Goal: Transaction & Acquisition: Purchase product/service

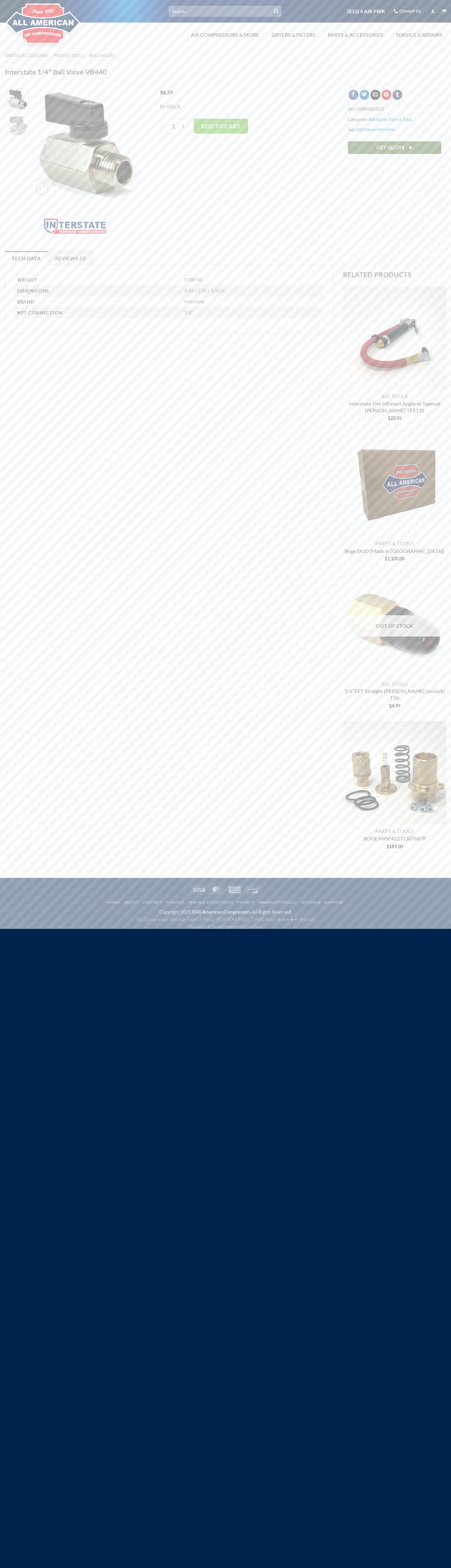
click at [408, 11] on link "Contact Us" at bounding box center [407, 11] width 28 height 10
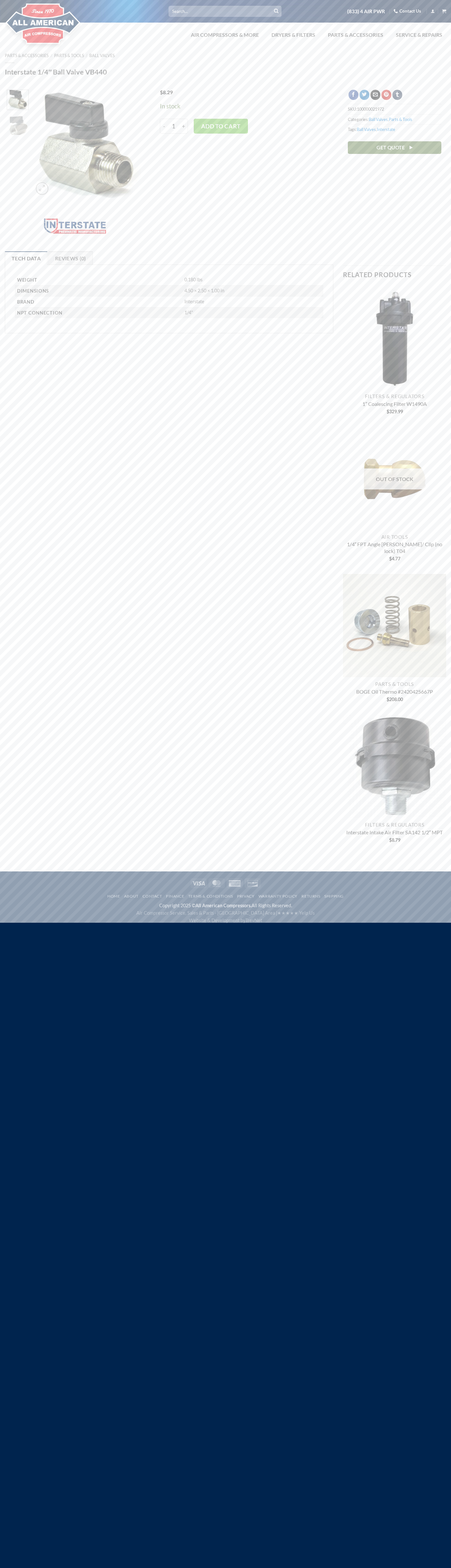
click at [221, 126] on button "Add to cart" at bounding box center [221, 126] width 54 height 15
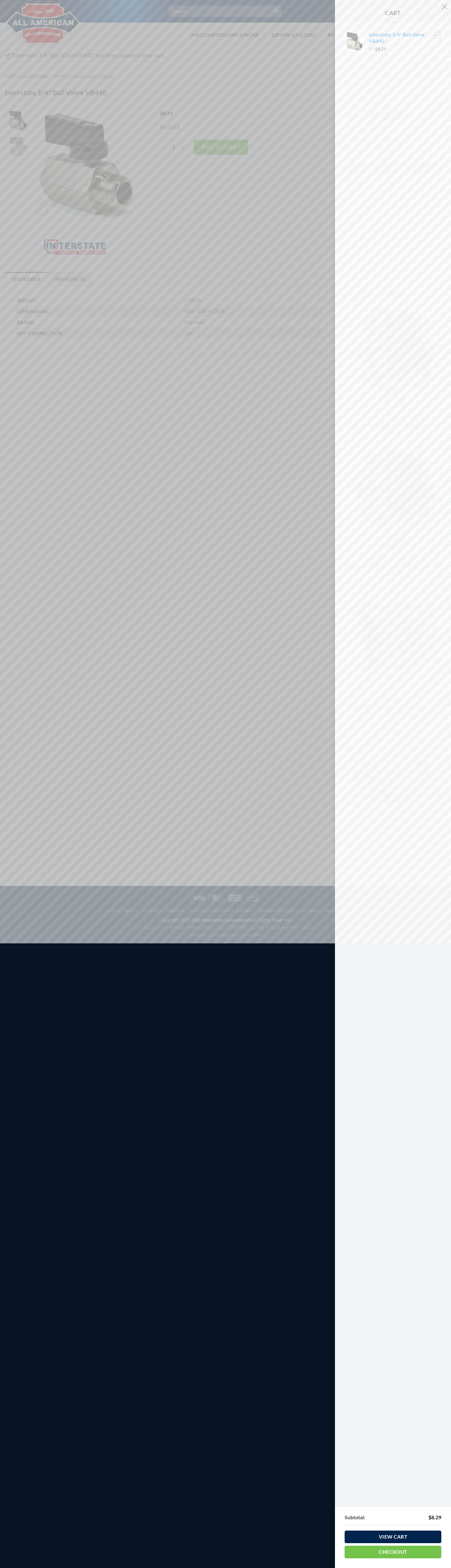
click at [393, 1552] on link "Checkout" at bounding box center [393, 1552] width 97 height 13
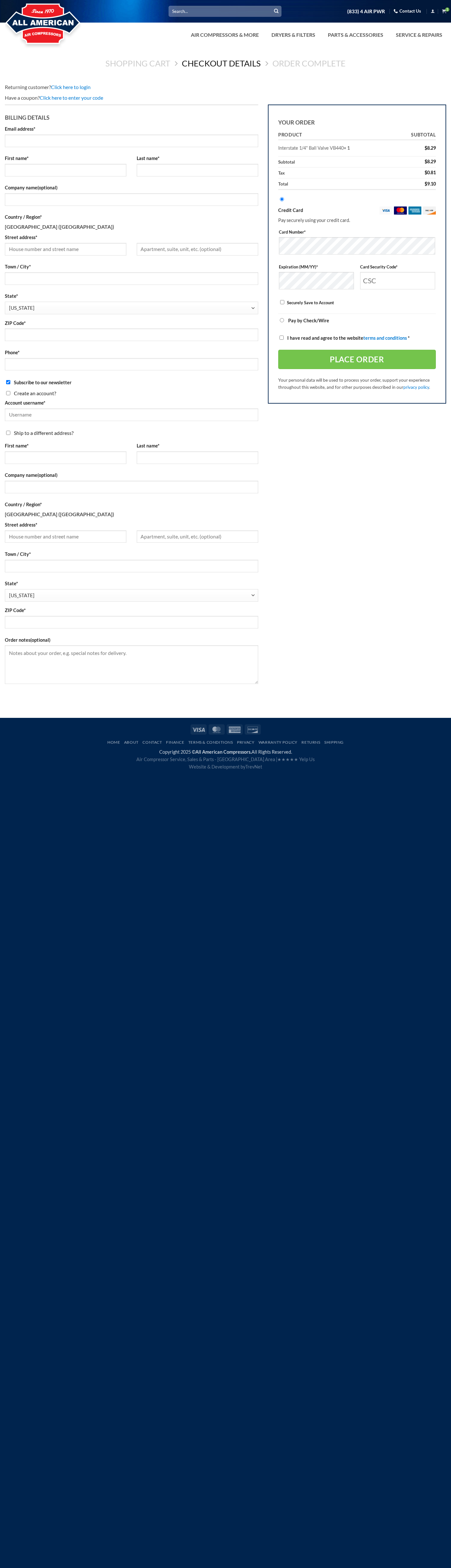
select select "CA"
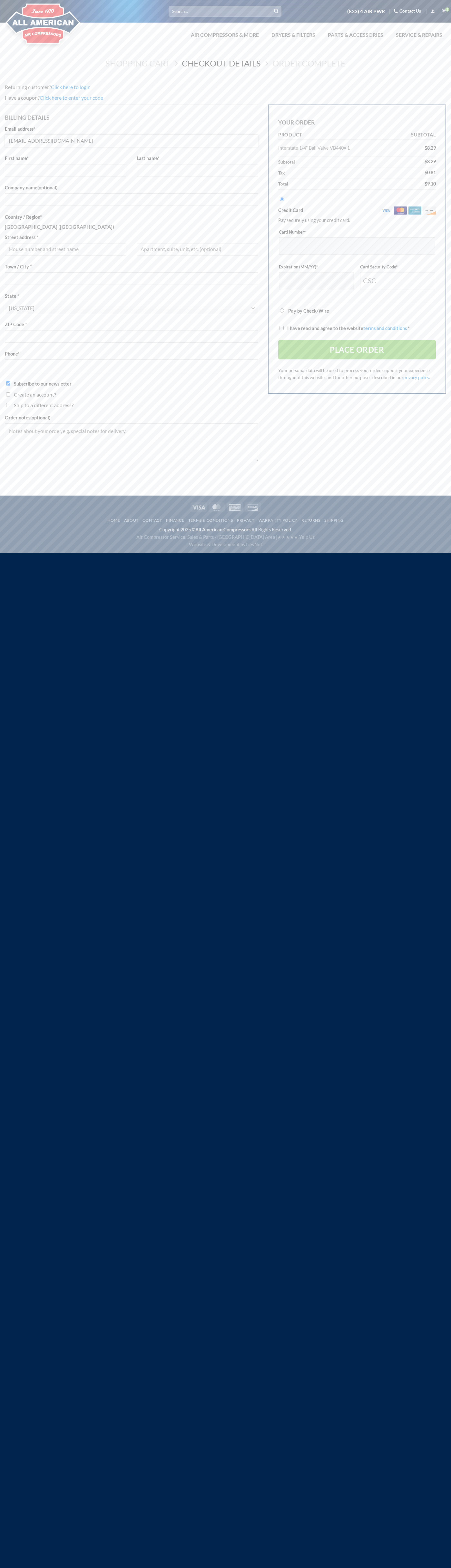
type input "johnsmith004@storebotmail.joonix.net"
type input "John"
type input "Smith"
type input "John Smith"
type input "201 S. Division St. McKinley Towne Center"
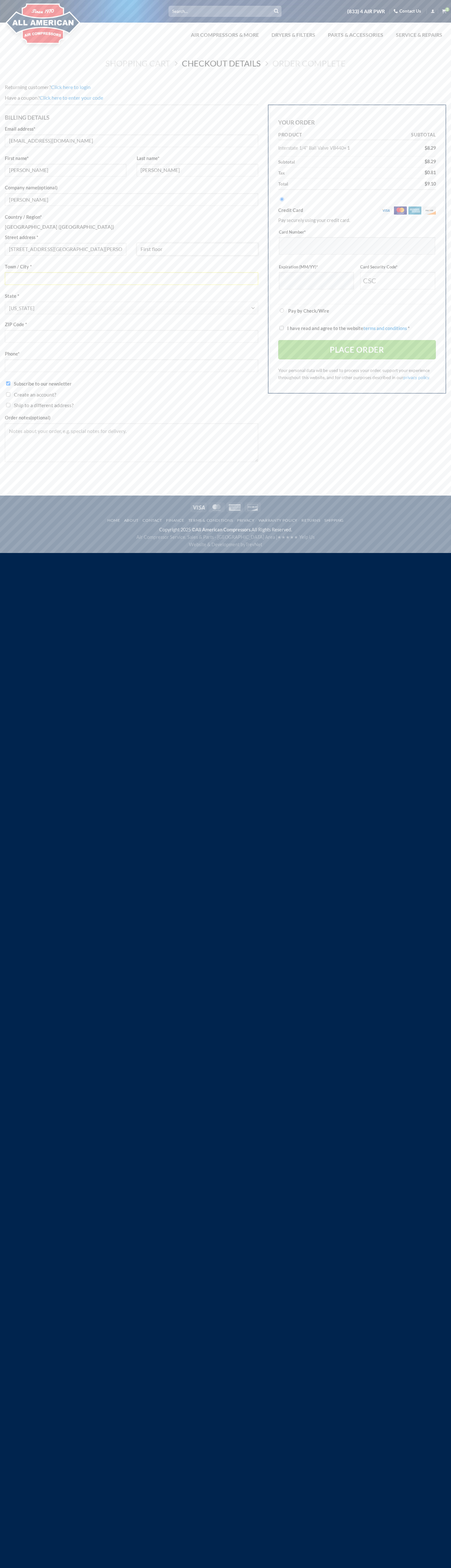
type input "First floor"
type input "ann arbor"
click at [131, 308] on span "California" at bounding box center [130, 308] width 242 height 13
select select "MI"
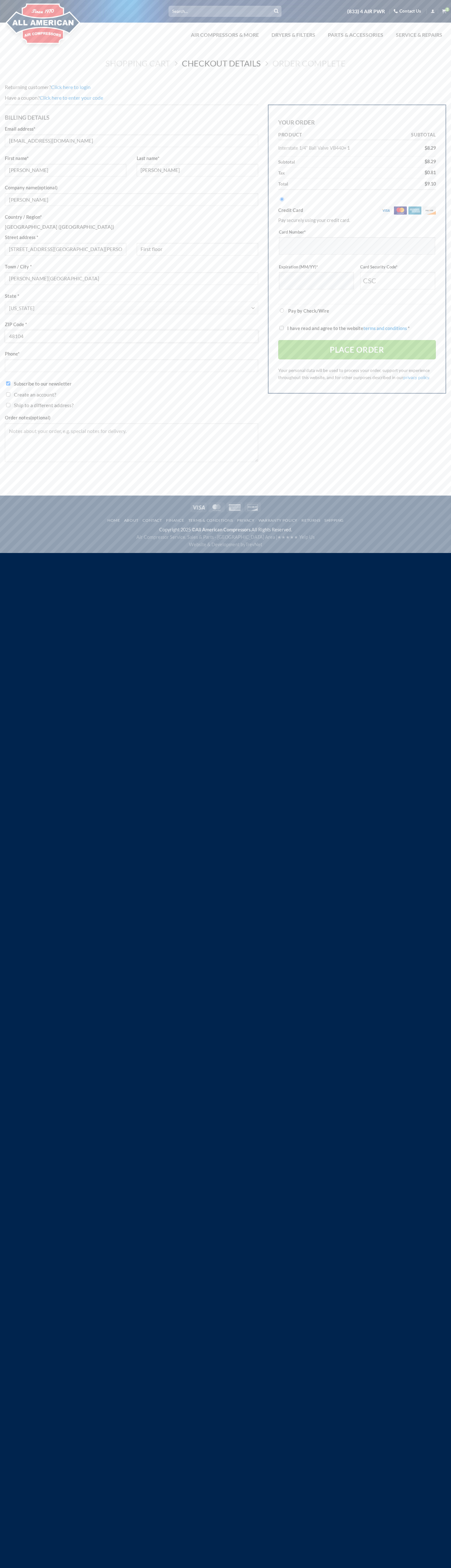
type input "48104"
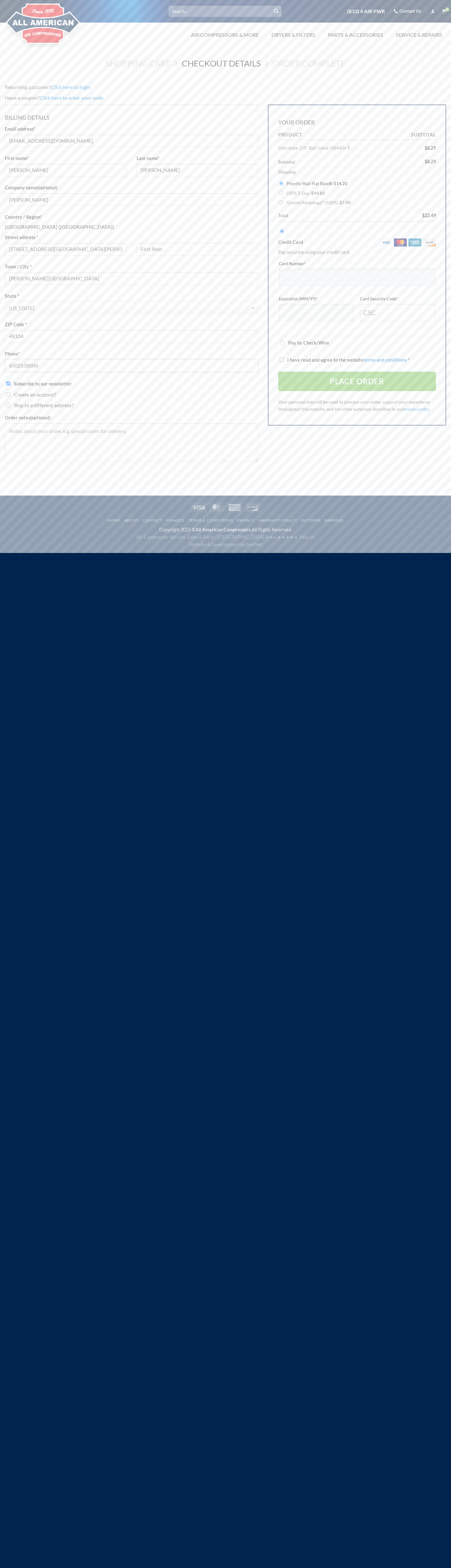
type input "6502530000"
click at [281, 203] on input "Ground Advantage™ (USPS): $ 7.90" at bounding box center [281, 202] width 4 height 4
radio input "true"
type input "123"
click at [281, 360] on input "I have read and agree to the website terms and conditions *" at bounding box center [281, 360] width 4 height 4
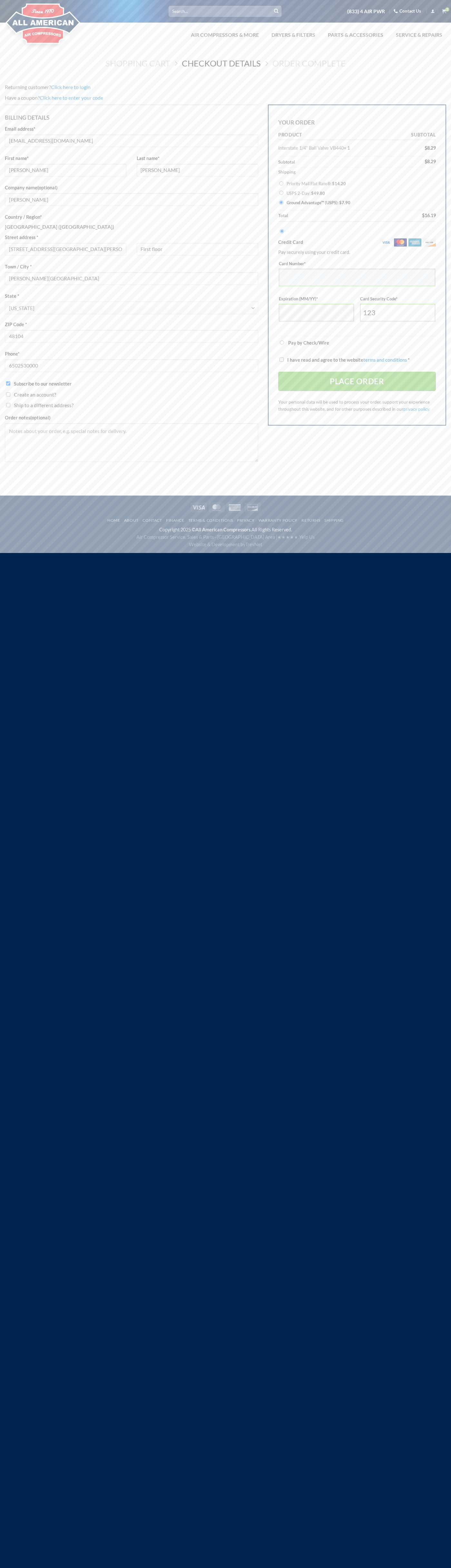
checkbox input "true"
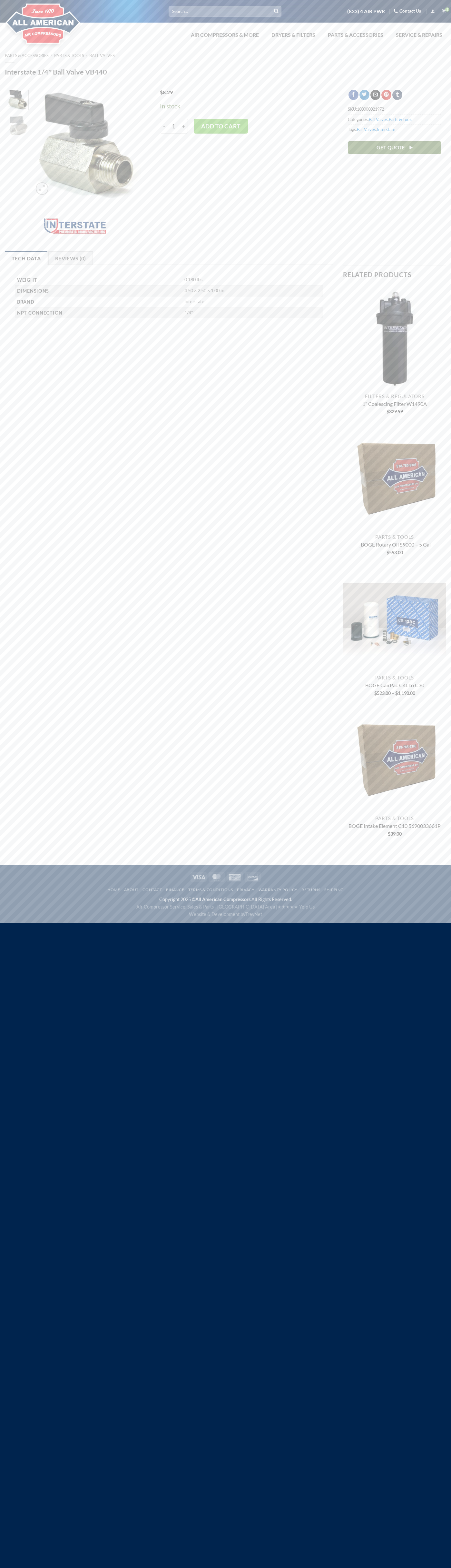
click at [444, 11] on icon "View cart" at bounding box center [444, 11] width 4 height 5
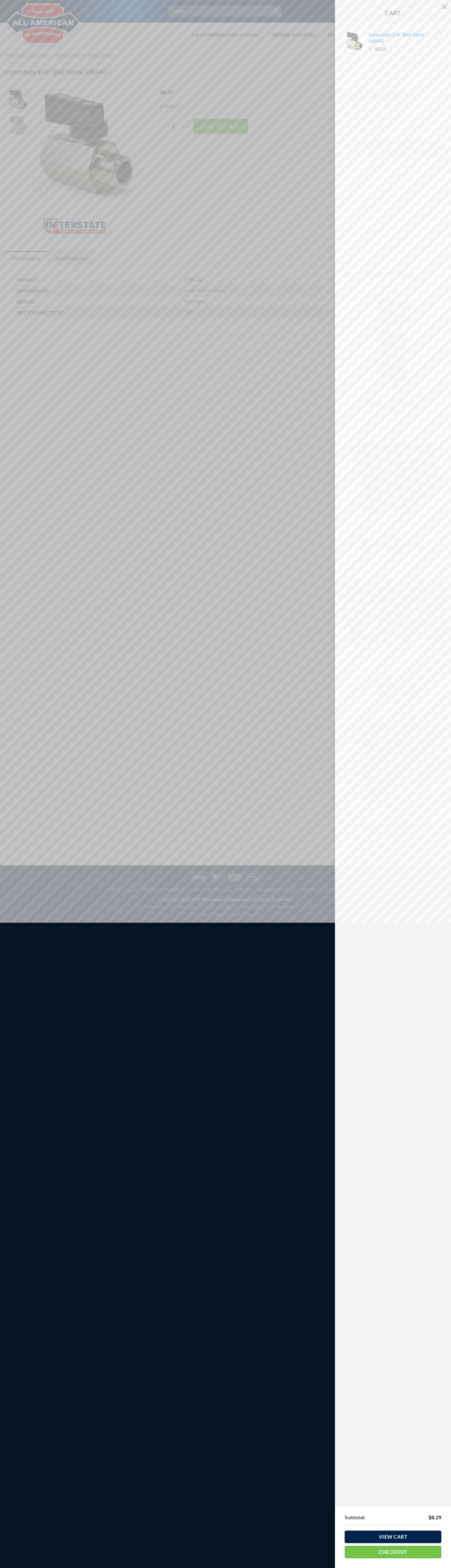
click at [438, 35] on link "×" at bounding box center [437, 34] width 7 height 7
